Goal: Transaction & Acquisition: Book appointment/travel/reservation

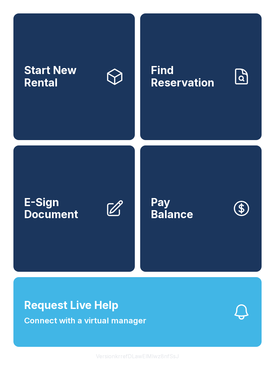
click at [77, 107] on link "Start New Rental" at bounding box center [73, 76] width 121 height 127
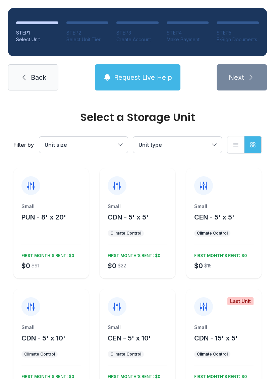
click at [37, 75] on span "Back" at bounding box center [38, 77] width 15 height 9
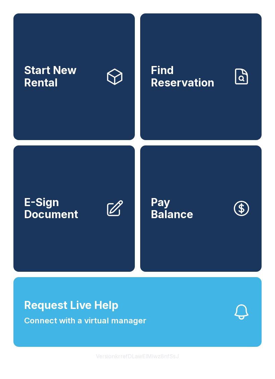
click at [172, 366] on button "Version krrefDLawElMlwz8nfSsJ" at bounding box center [138, 356] width 94 height 19
click at [173, 366] on button "Version krrefDLawElMlwz8nfSsJ" at bounding box center [138, 356] width 94 height 19
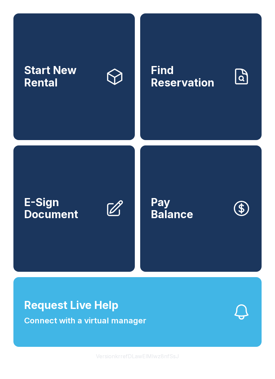
click at [173, 366] on button "Version krrefDLawElMlwz8nfSsJ" at bounding box center [138, 356] width 94 height 19
click at [174, 366] on button "Version krrefDLawElMlwz8nfSsJ" at bounding box center [138, 356] width 94 height 19
